Goal: Task Accomplishment & Management: Manage account settings

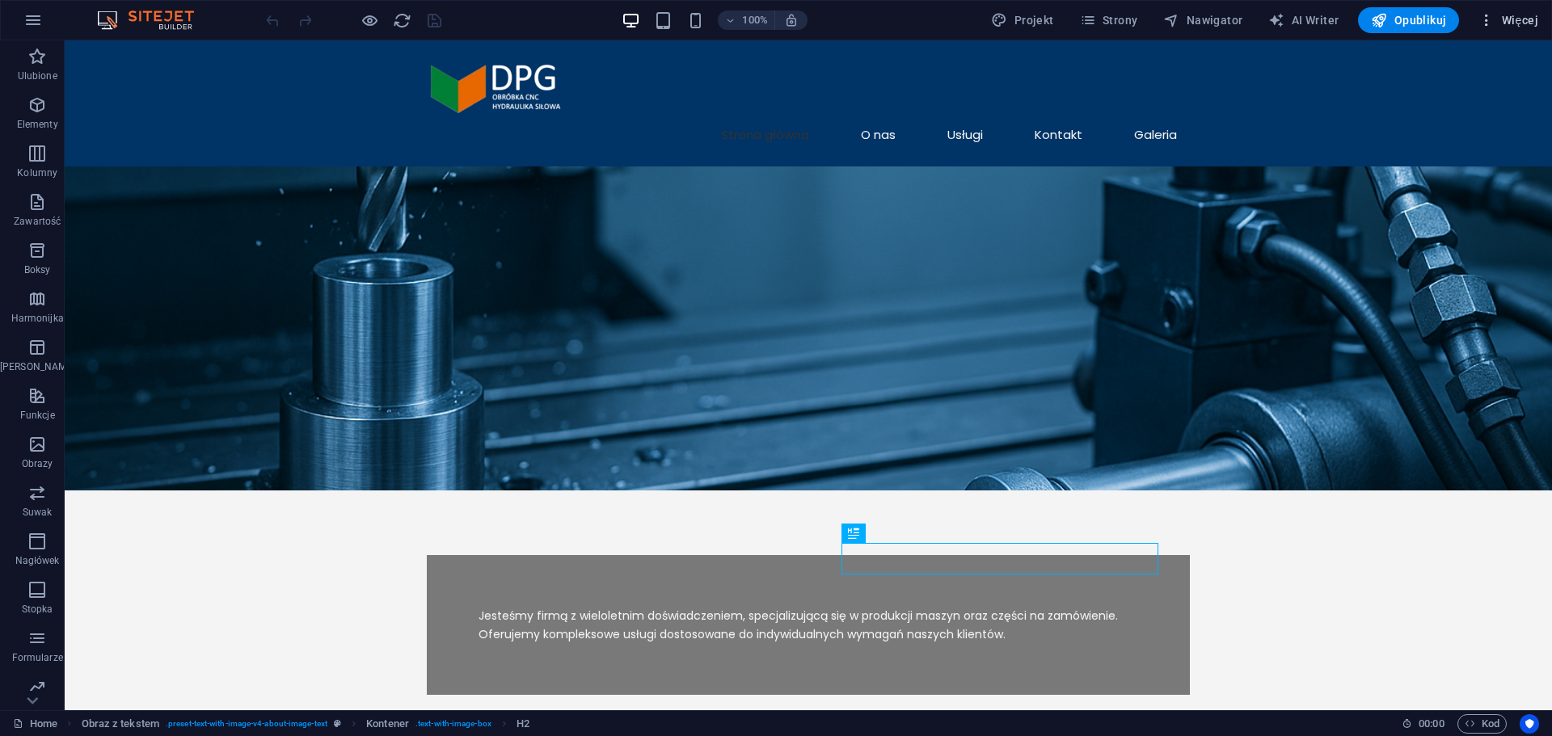
click at [1507, 26] on span "Więcej" at bounding box center [1508, 20] width 60 height 16
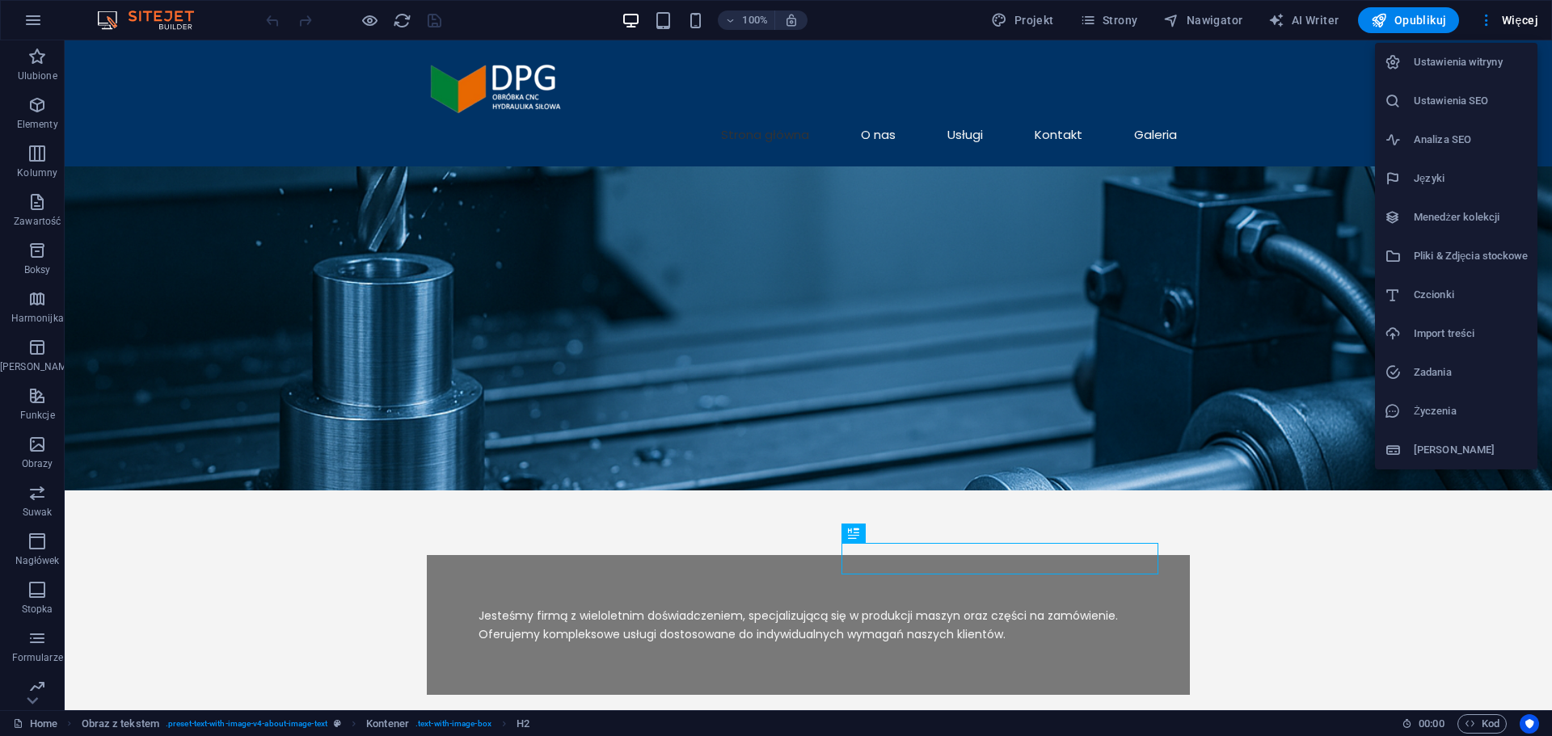
click at [1437, 94] on h6 "Ustawienia SEO" at bounding box center [1471, 100] width 114 height 19
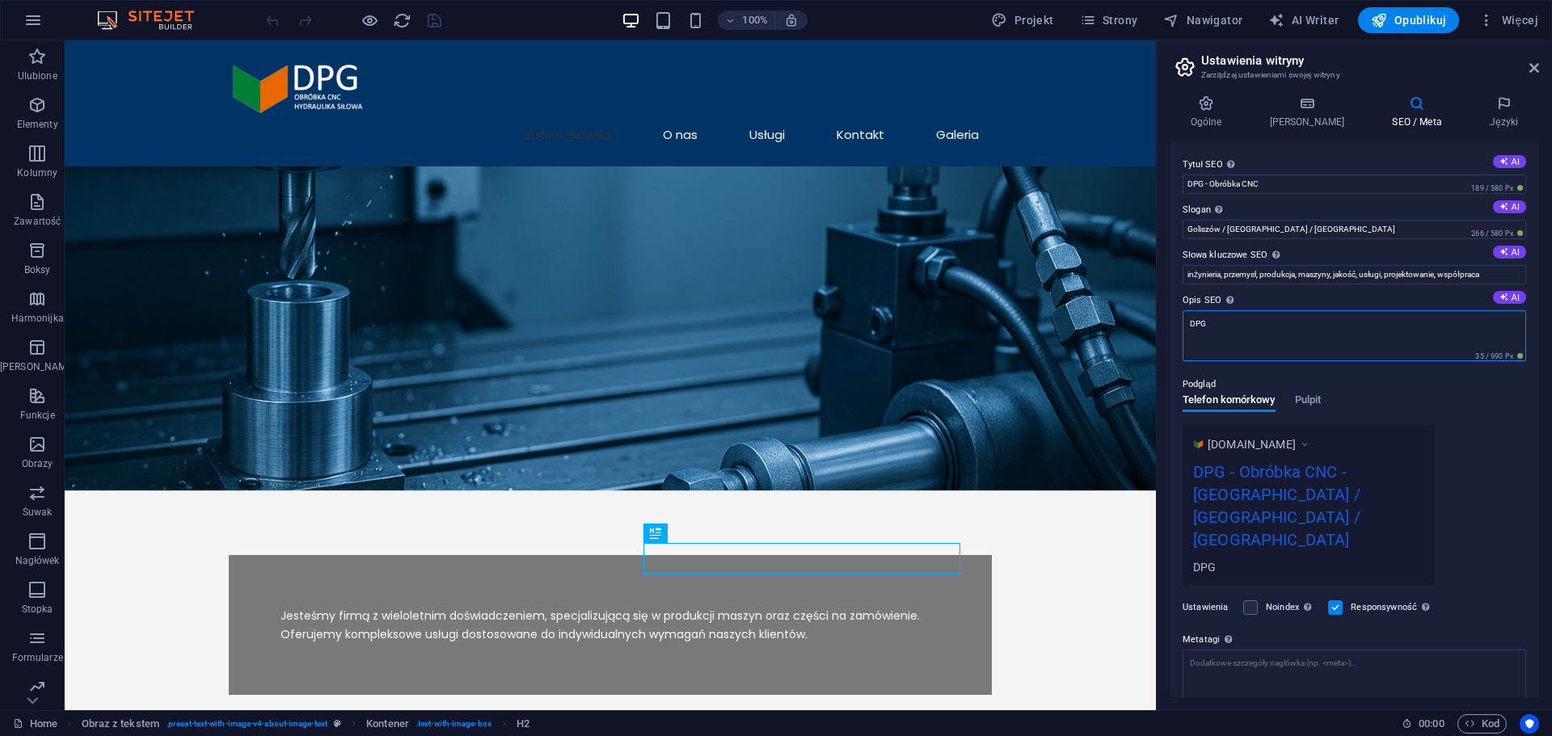
click at [1236, 326] on textarea "DPG" at bounding box center [1355, 335] width 344 height 51
drag, startPoint x: 1181, startPoint y: 299, endPoint x: 1204, endPoint y: 297, distance: 23.5
click at [1204, 297] on div "Tytuł SEO Tytuł Twojej witryny - spraw, aby wyróżniała się w wynikach wyszukiwa…" at bounding box center [1354, 419] width 369 height 555
drag, startPoint x: 1216, startPoint y: 300, endPoint x: 1195, endPoint y: 302, distance: 21.2
click at [1195, 302] on label "Opis SEO Opisz zawartość swojej witryny - ma to kluczowe znaczenie dla wyszukiw…" at bounding box center [1355, 300] width 344 height 19
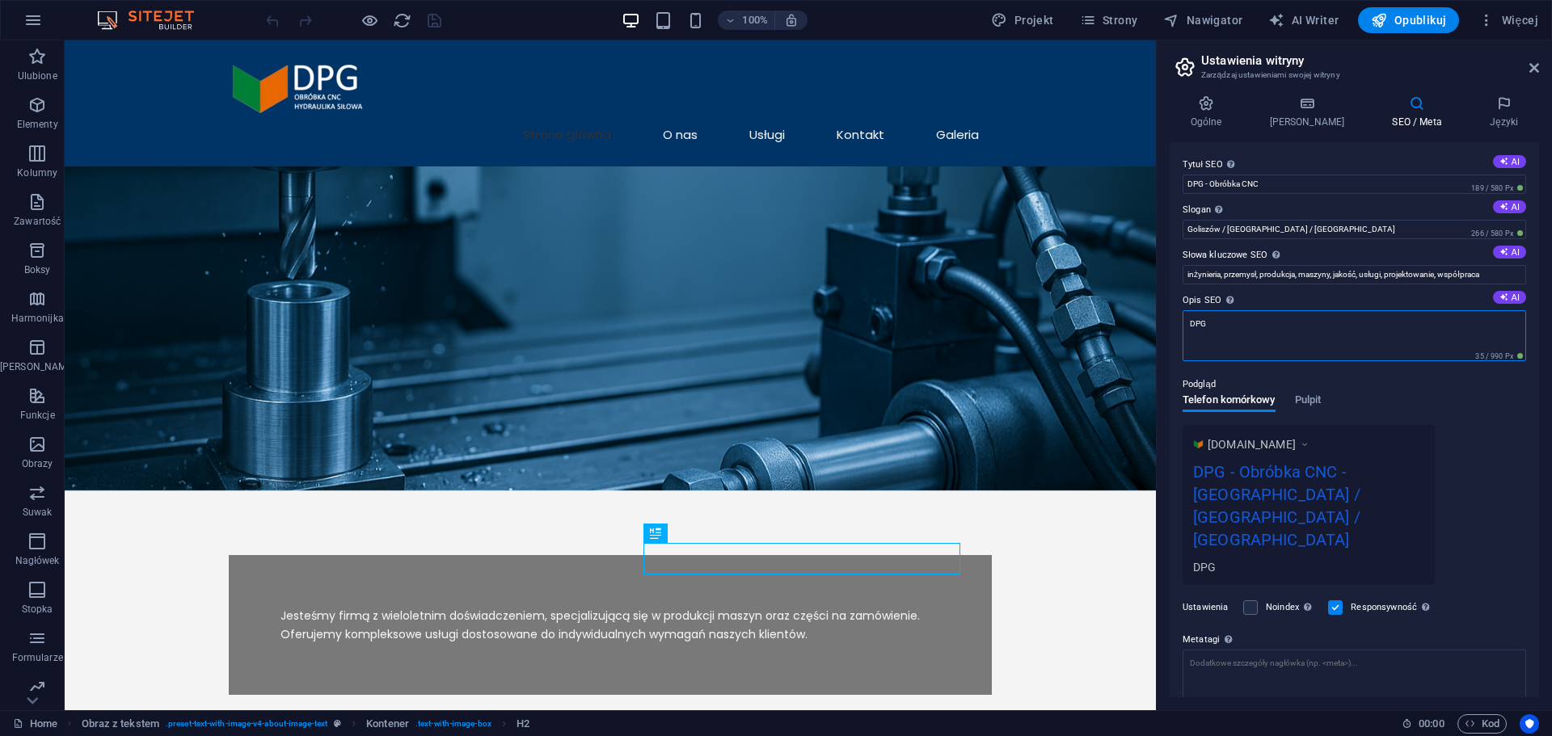
click at [1195, 310] on textarea "DPG" at bounding box center [1355, 335] width 344 height 51
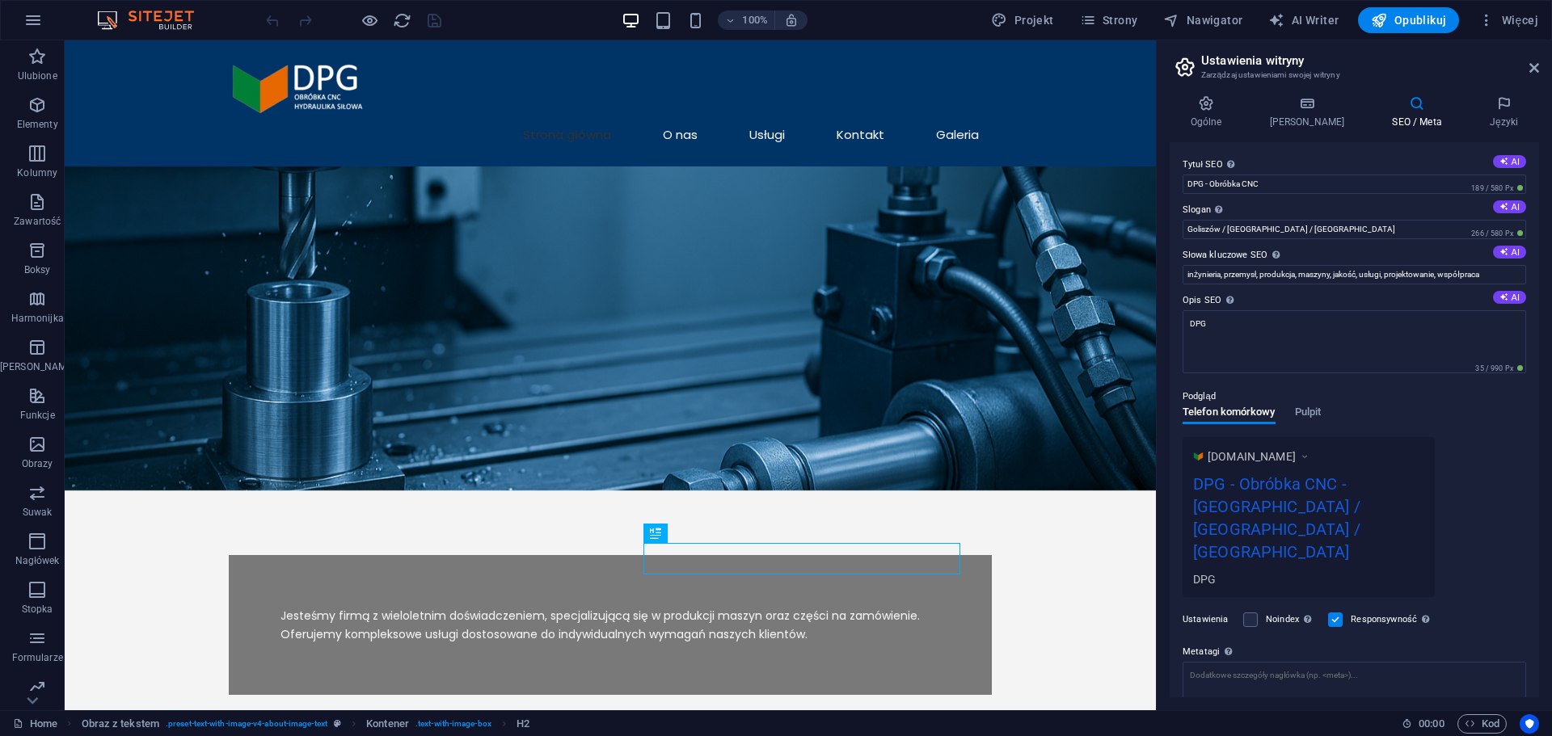
click at [1451, 376] on div "Podgląd Telefon komórkowy Pulpit [DOMAIN_NAME] DPG - Obróbka CNC - [GEOGRAPHIC_…" at bounding box center [1355, 485] width 344 height 223
drag, startPoint x: 1462, startPoint y: 359, endPoint x: 1499, endPoint y: 357, distance: 37.2
click at [1499, 357] on textarea "DPG" at bounding box center [1355, 341] width 344 height 63
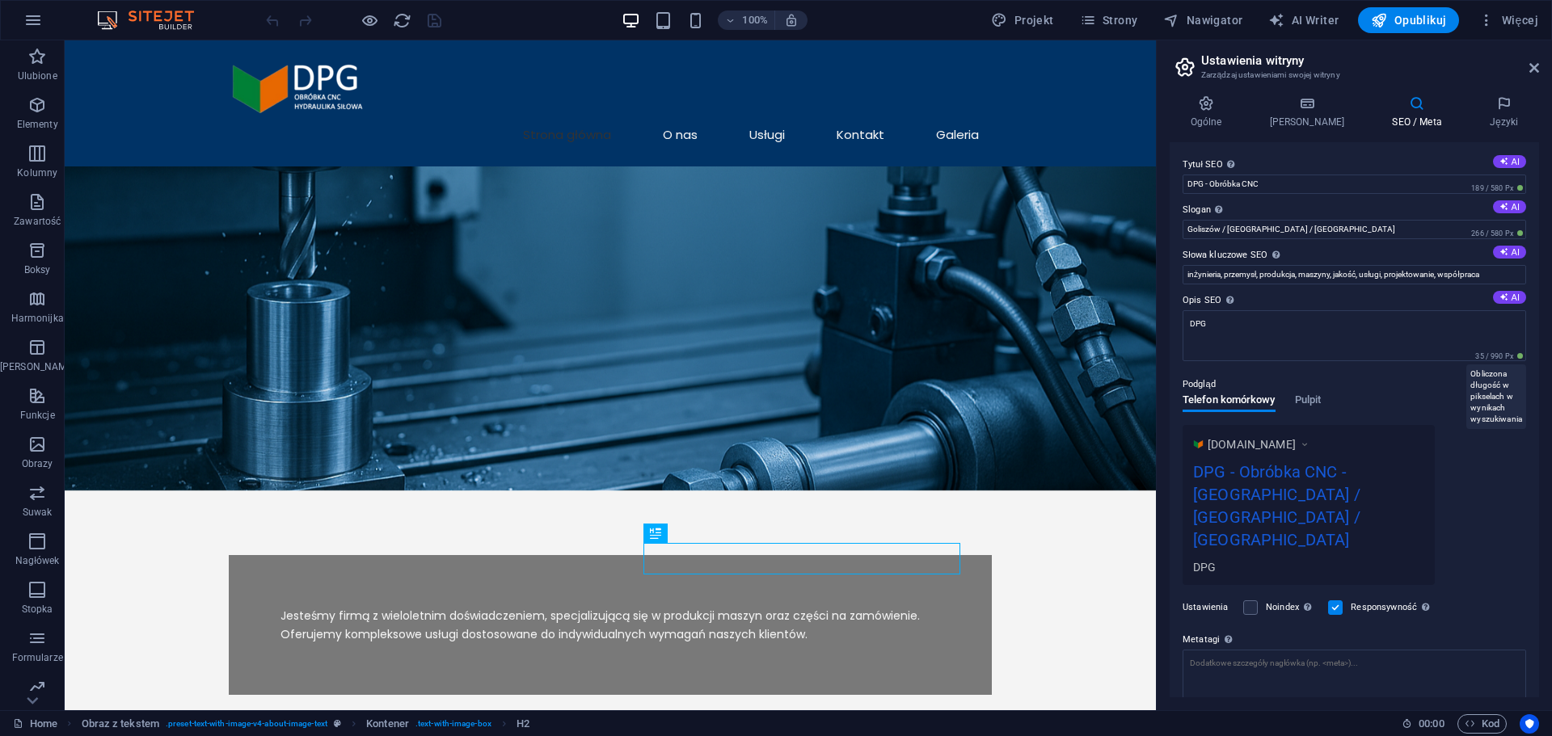
click at [1478, 362] on div "Tytuł SEO Tytuł Twojej witryny - spraw, aby wyróżniała się w wynikach wyszukiwa…" at bounding box center [1354, 419] width 369 height 555
click at [1441, 340] on textarea "DPG" at bounding box center [1355, 335] width 344 height 51
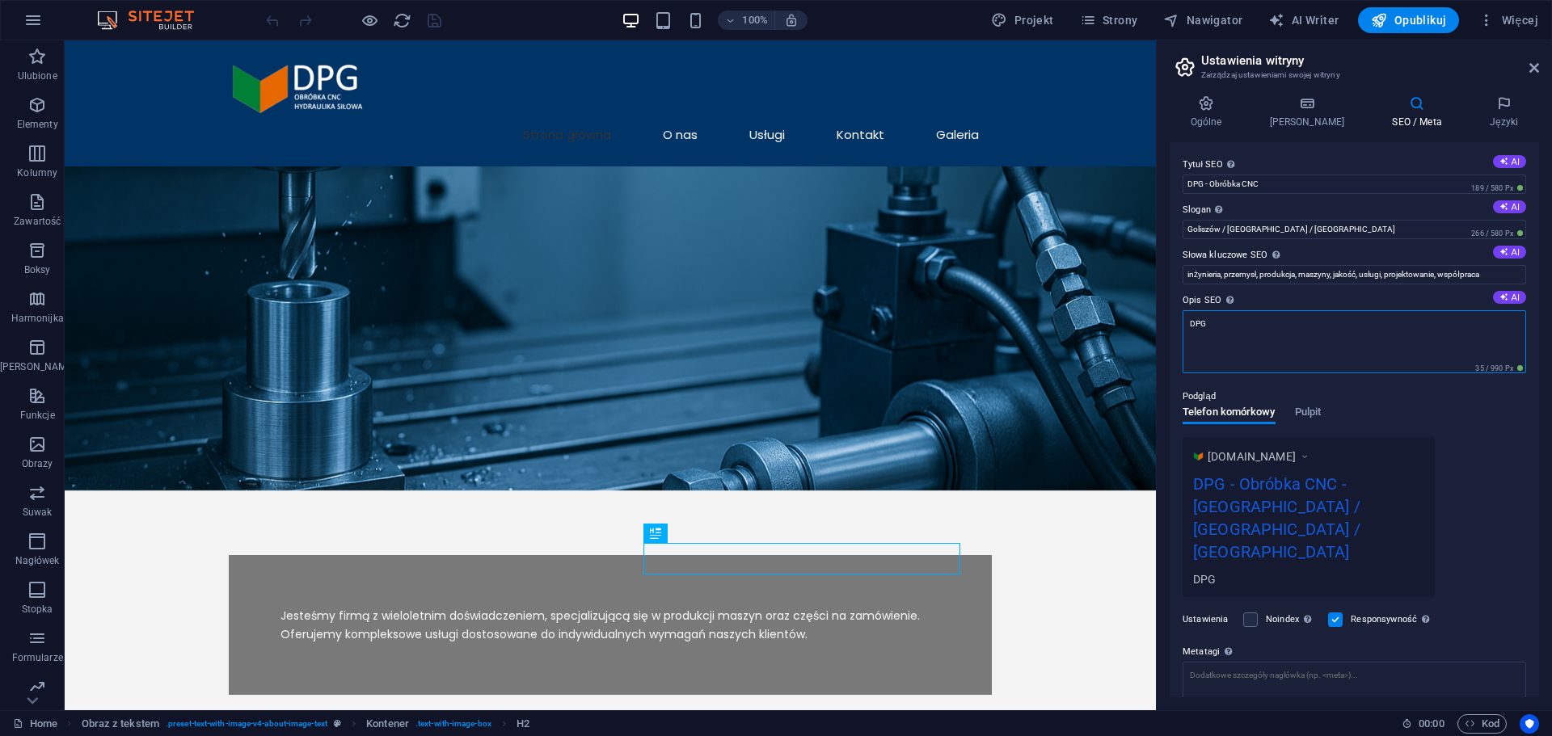
drag, startPoint x: 1415, startPoint y: 335, endPoint x: 1191, endPoint y: 335, distance: 224.7
click at [1191, 334] on textarea "DPG" at bounding box center [1355, 341] width 344 height 63
paste textarea "– [PERSON_NAME]. Obróbka CNC, projektowanie i produkcja maszyn, siłowników oraz…"
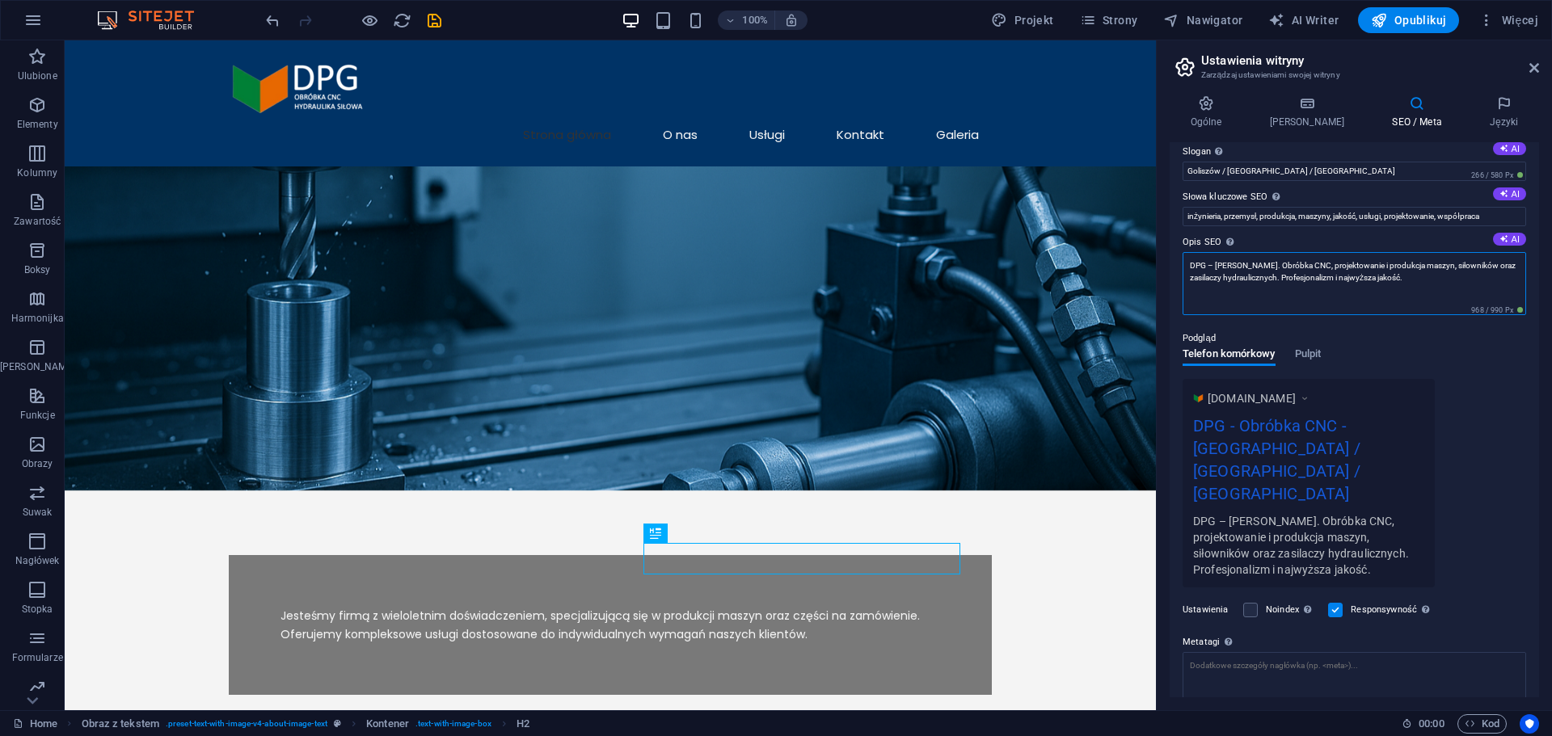
scroll to position [123, 0]
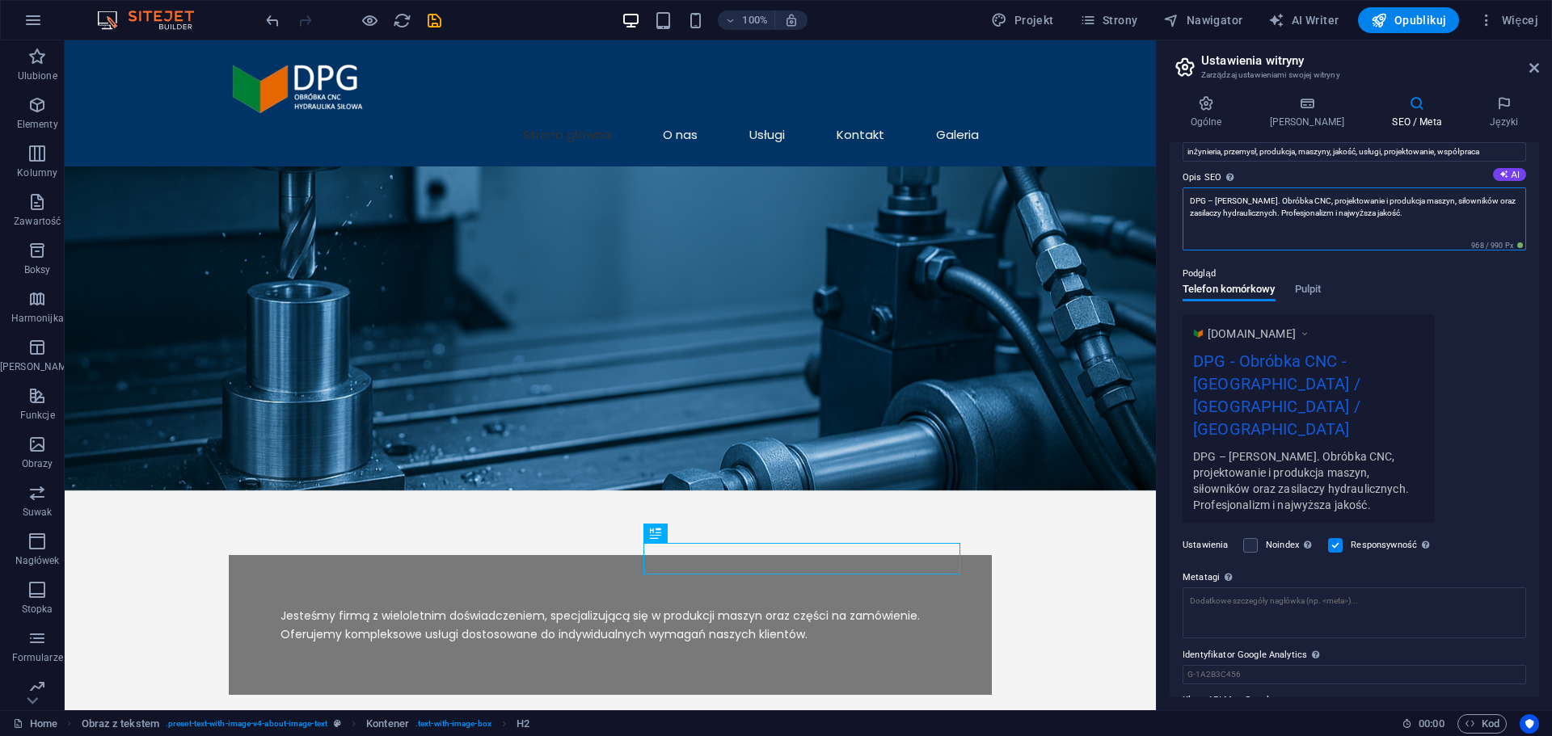
type textarea "DPG – [PERSON_NAME]. Obróbka CNC, projektowanie i produkcja maszyn, siłowników …"
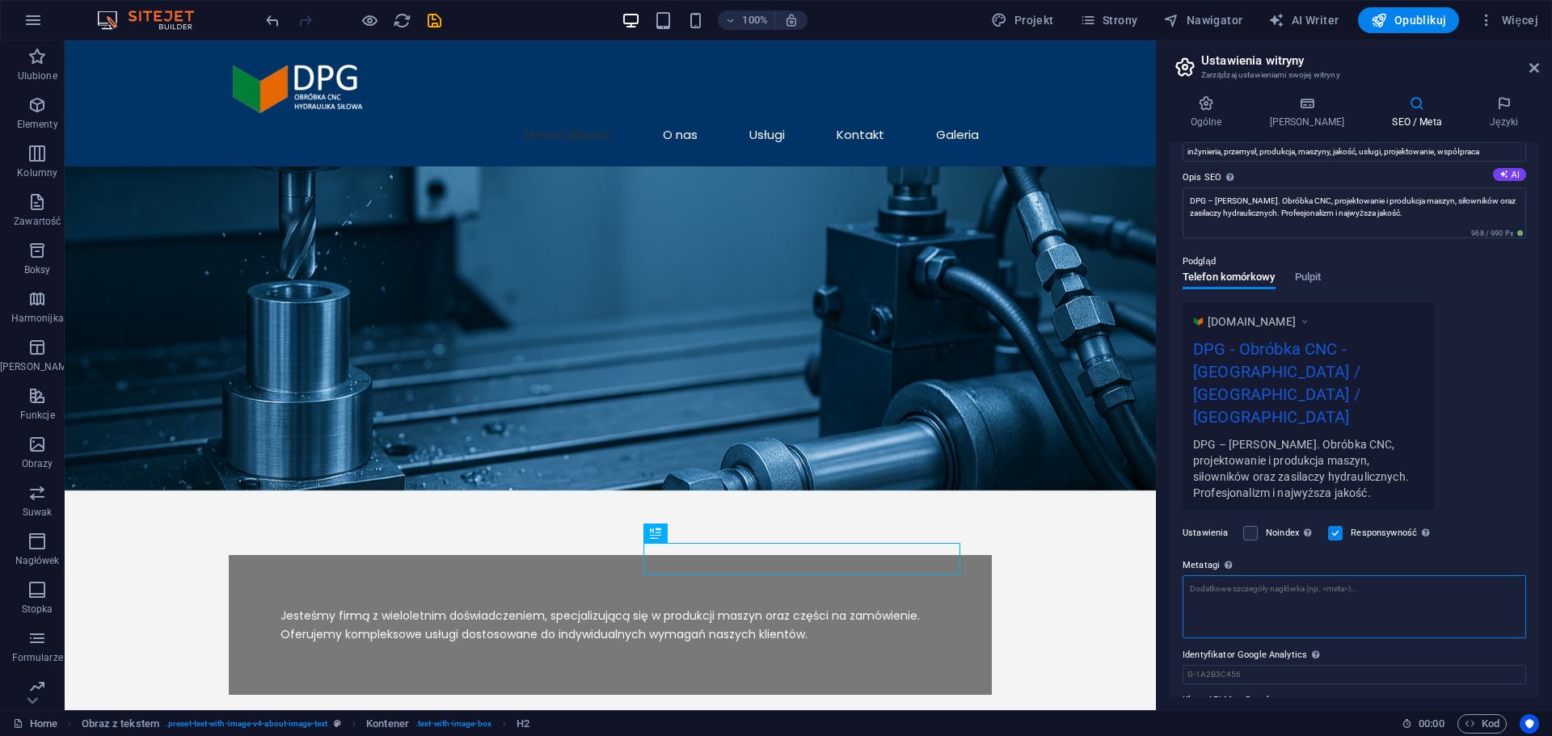
click at [1220, 576] on textarea "Metatagi Wpisz tutaj kod HTML, który zostanie umieszczony wewnątrz tagów Twojej…" at bounding box center [1355, 607] width 344 height 63
paste textarea "<title>DPG – [PERSON_NAME] | Obróbka CNC, projektowanie i produkcja maszyn</tit…"
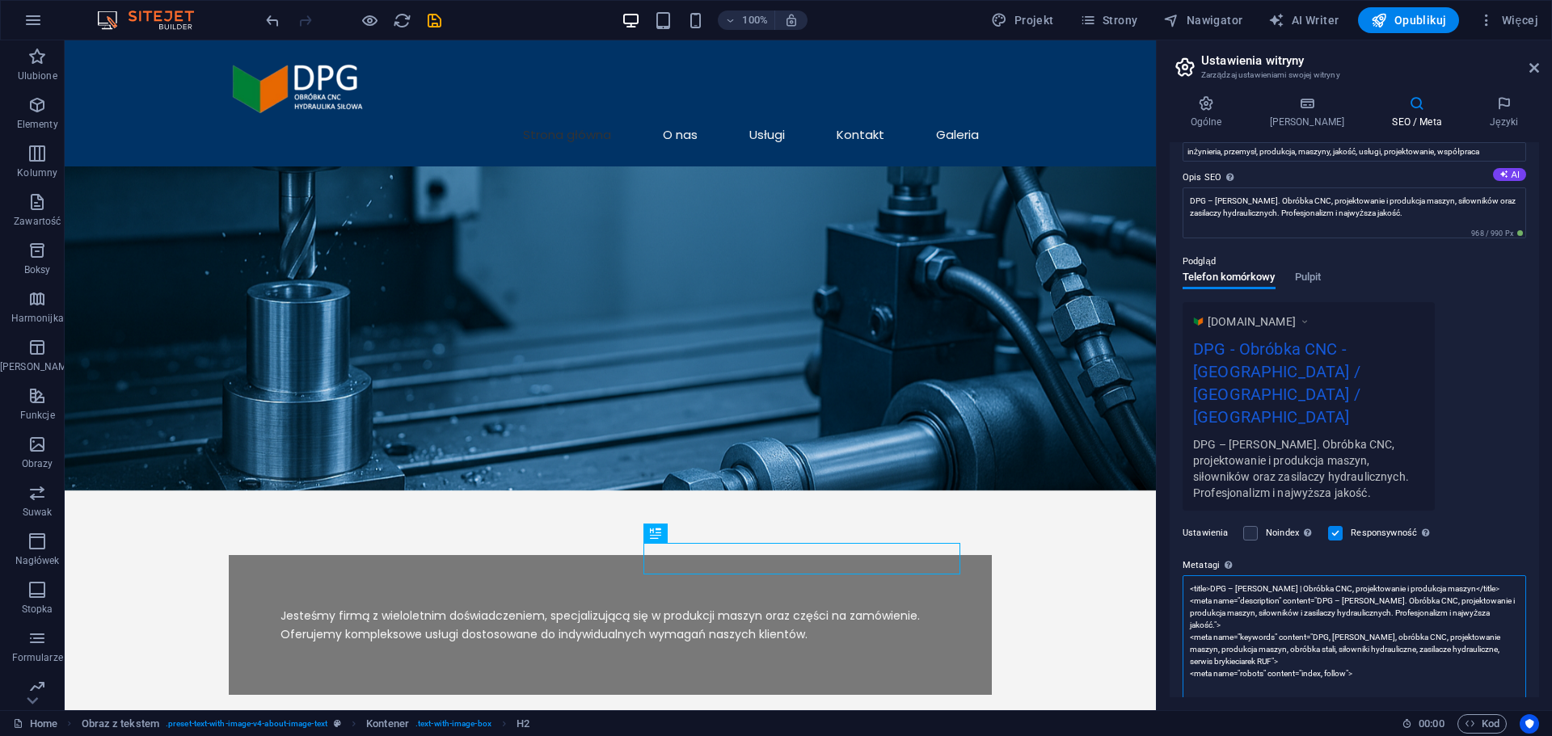
scroll to position [208, 0]
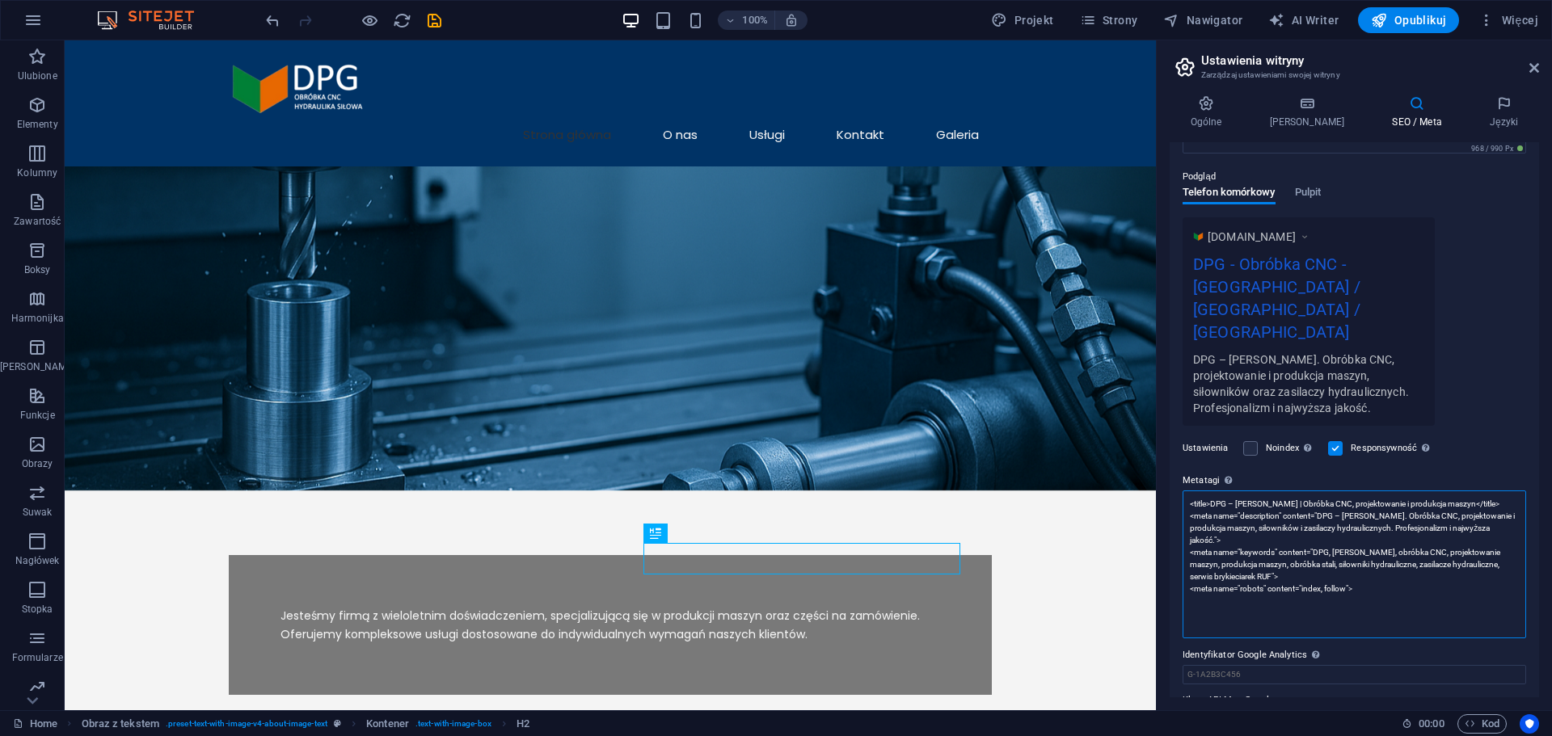
type textarea "<title>DPG – [PERSON_NAME] | Obróbka CNC, projektowanie i produkcja maszyn</tit…"
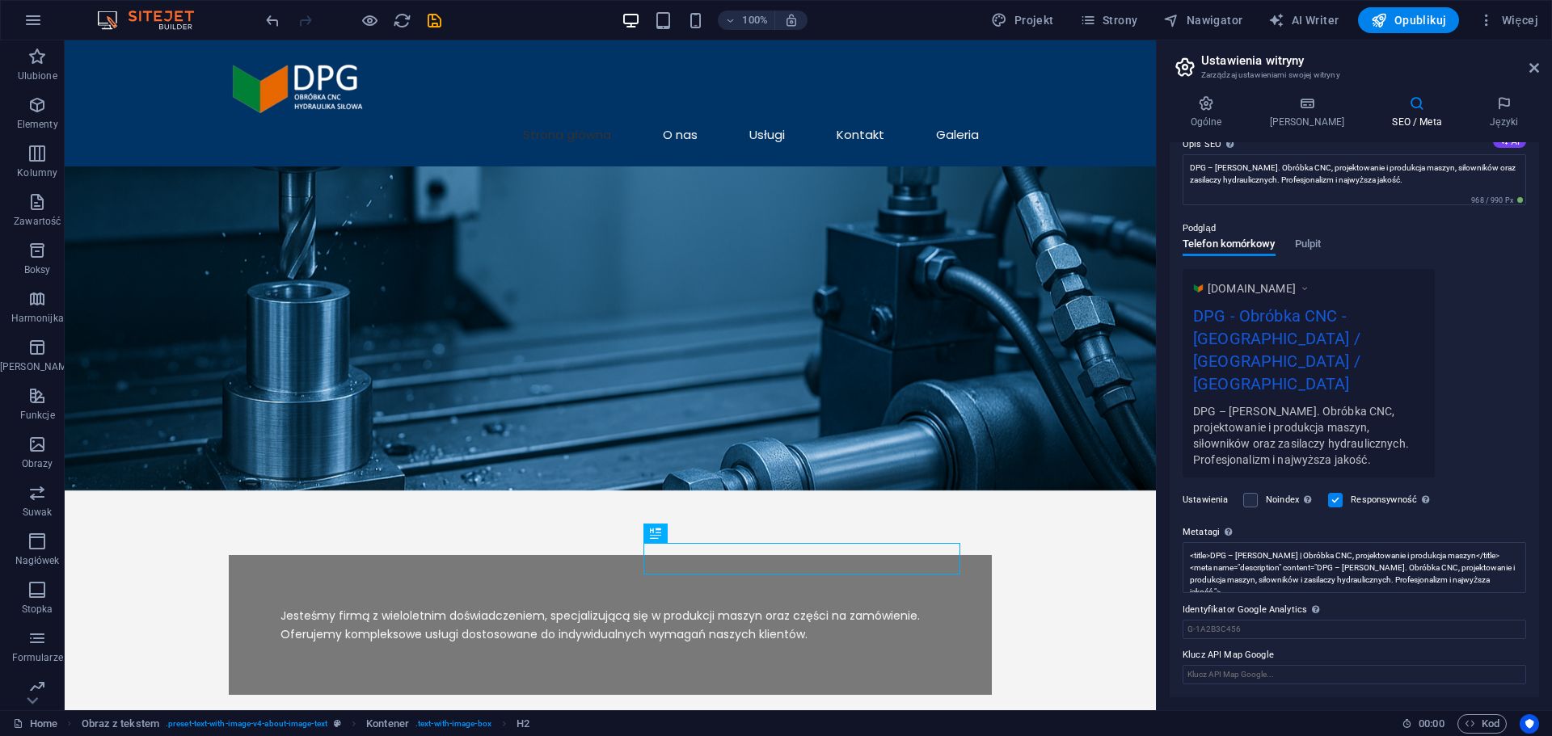
scroll to position [111, 0]
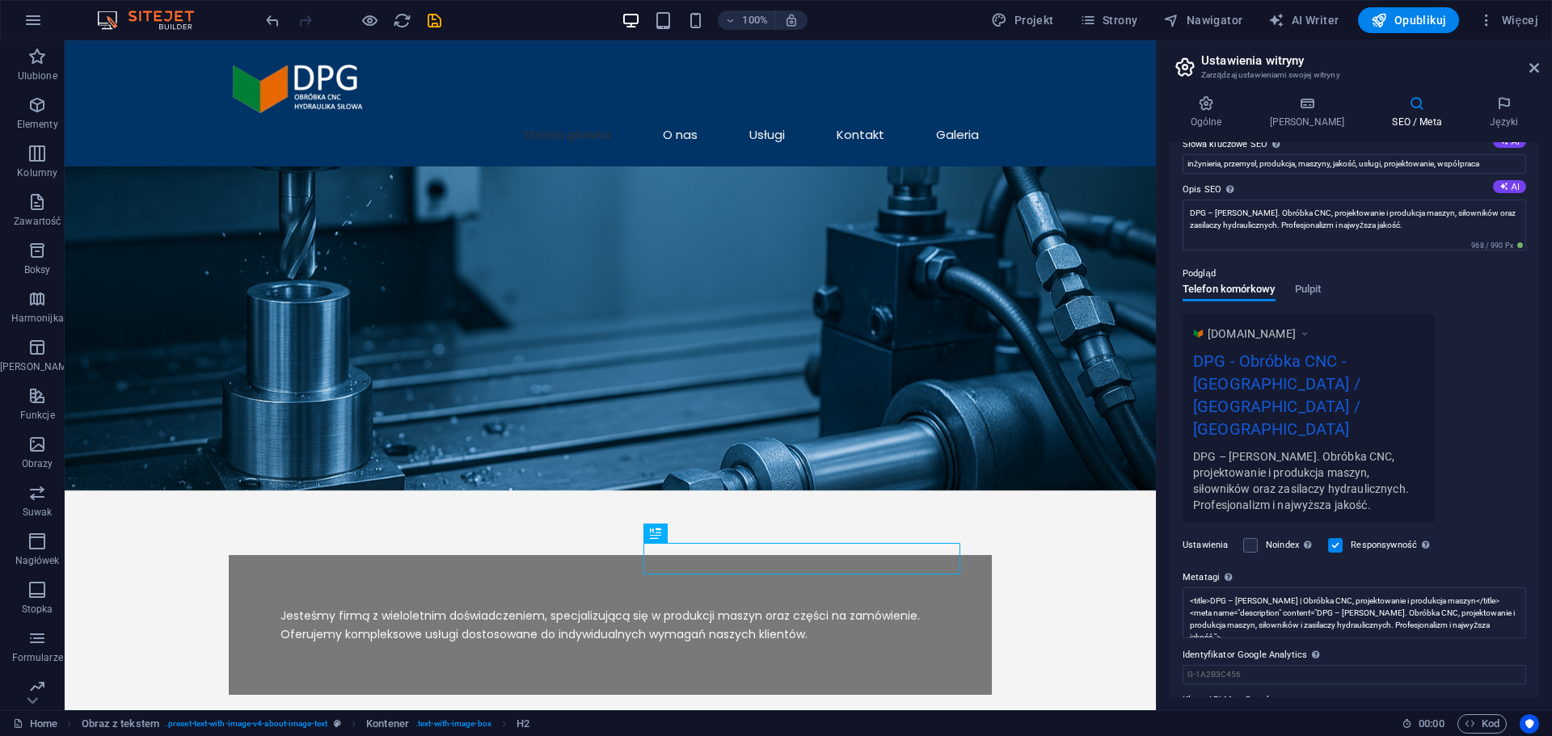
drag, startPoint x: 1290, startPoint y: 649, endPoint x: 1192, endPoint y: 648, distance: 98.6
click at [1192, 691] on label "Klucz API Map Google" at bounding box center [1355, 700] width 344 height 19
click at [1192, 711] on input "Klucz API Map Google" at bounding box center [1355, 720] width 344 height 19
drag, startPoint x: 1247, startPoint y: 634, endPoint x: 1190, endPoint y: 626, distance: 57.9
click at [1190, 665] on input "Identyfikator Google Analytics Proszę dodać tylko identyfikator Google Analytic…" at bounding box center [1355, 674] width 344 height 19
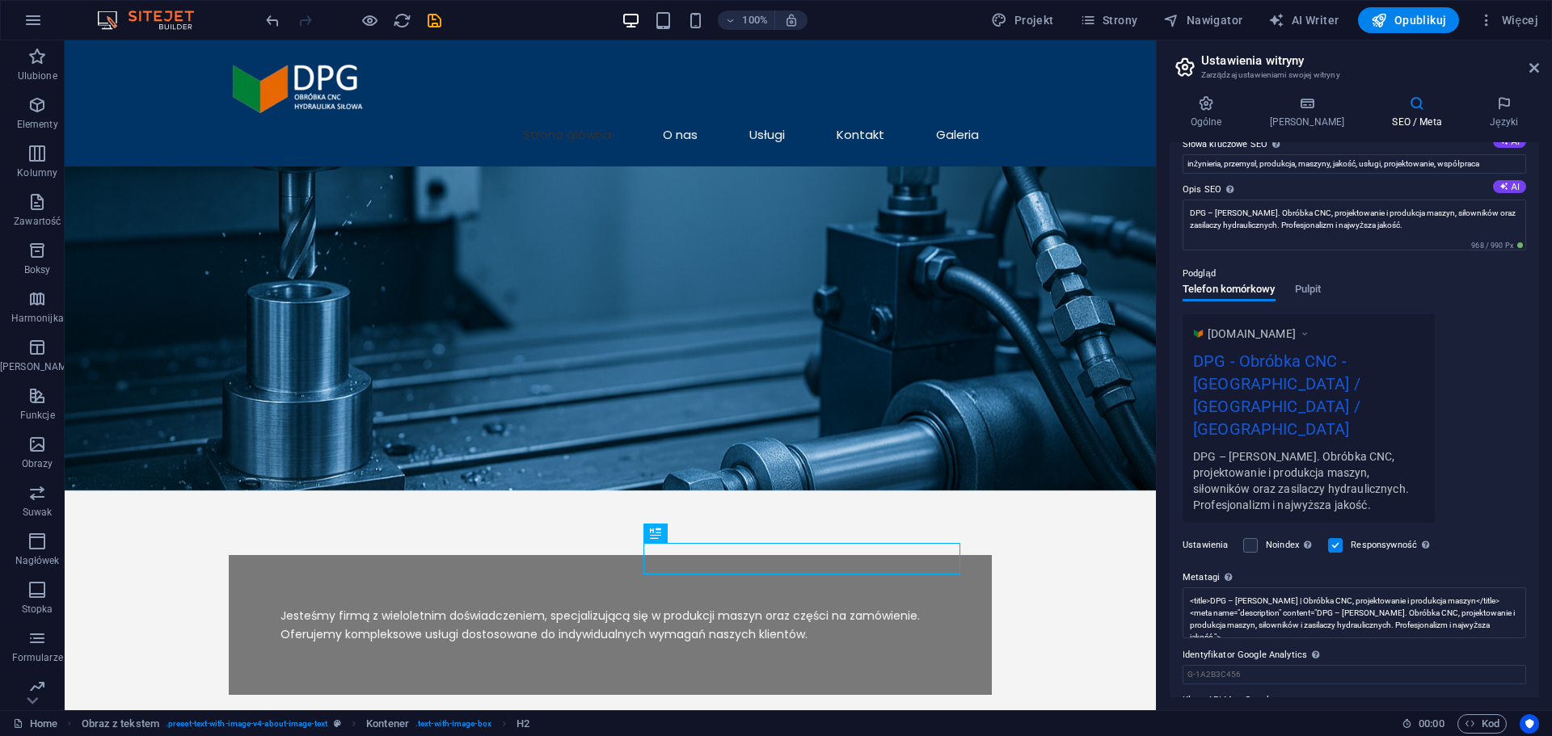
drag, startPoint x: 1185, startPoint y: 605, endPoint x: 1257, endPoint y: 607, distance: 72.0
click at [1257, 646] on label "Identyfikator Google Analytics Proszę dodać tylko identyfikator Google Analytic…" at bounding box center [1355, 655] width 344 height 19
click at [1257, 665] on input "Identyfikator Google Analytics Proszę dodać tylko identyfikator Google Analytic…" at bounding box center [1355, 674] width 344 height 19
paste input "G-M6XXRS8NNW"
type input "G-M6XXRS8NNW"
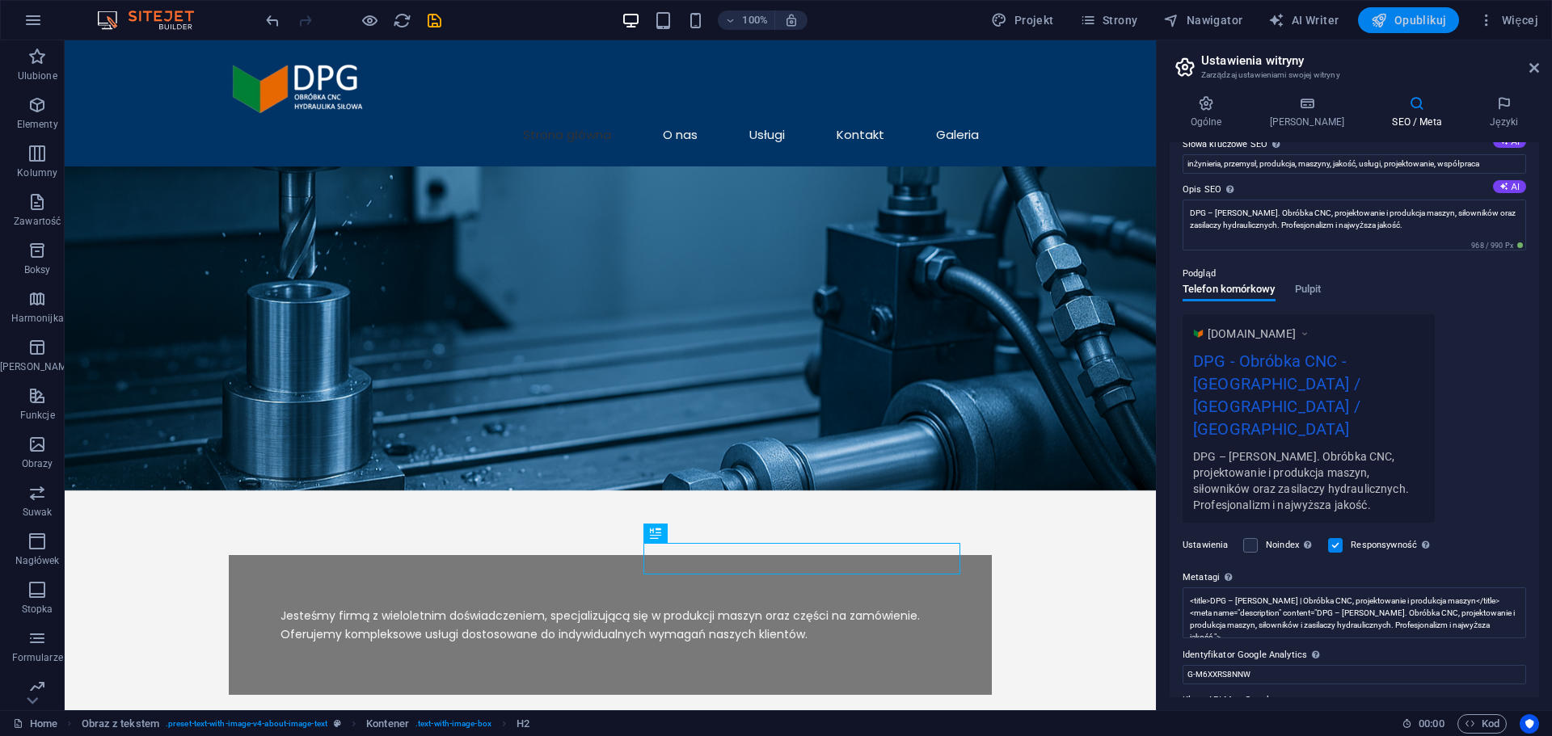
click at [1397, 18] on span "Opublikuj" at bounding box center [1408, 20] width 75 height 16
